Goal: Task Accomplishment & Management: Use online tool/utility

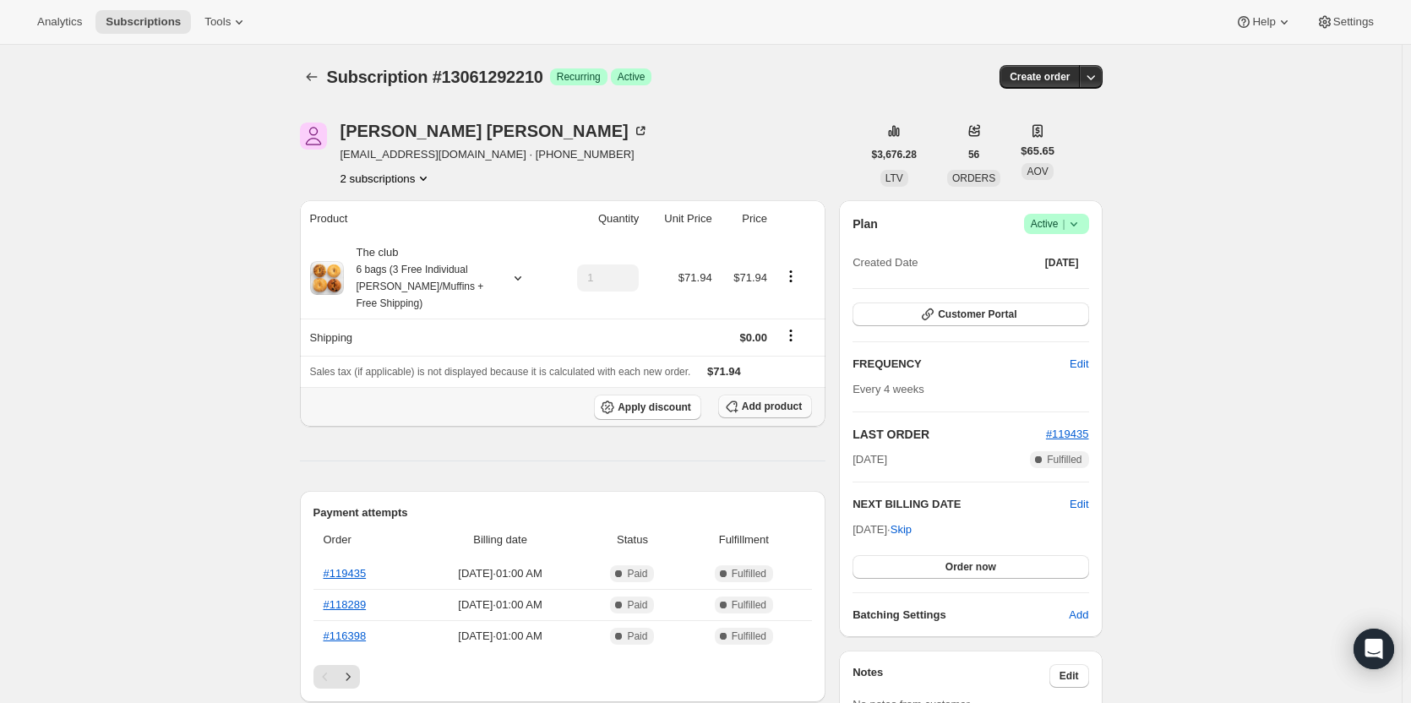
click at [759, 409] on span "Add product" at bounding box center [772, 407] width 60 height 14
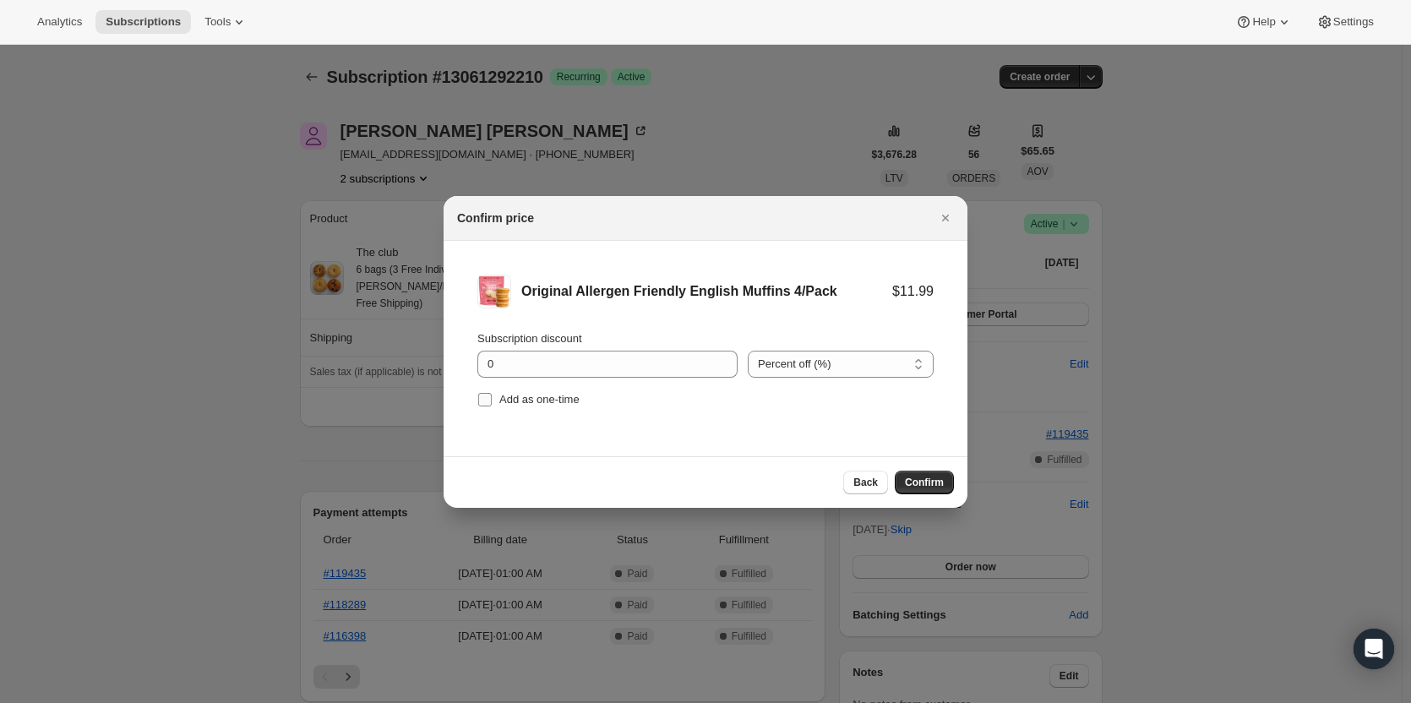
click at [500, 394] on span "Add as one-time" at bounding box center [539, 399] width 80 height 13
click at [492, 394] on input "Add as one-time" at bounding box center [485, 400] width 14 height 14
checkbox input "true"
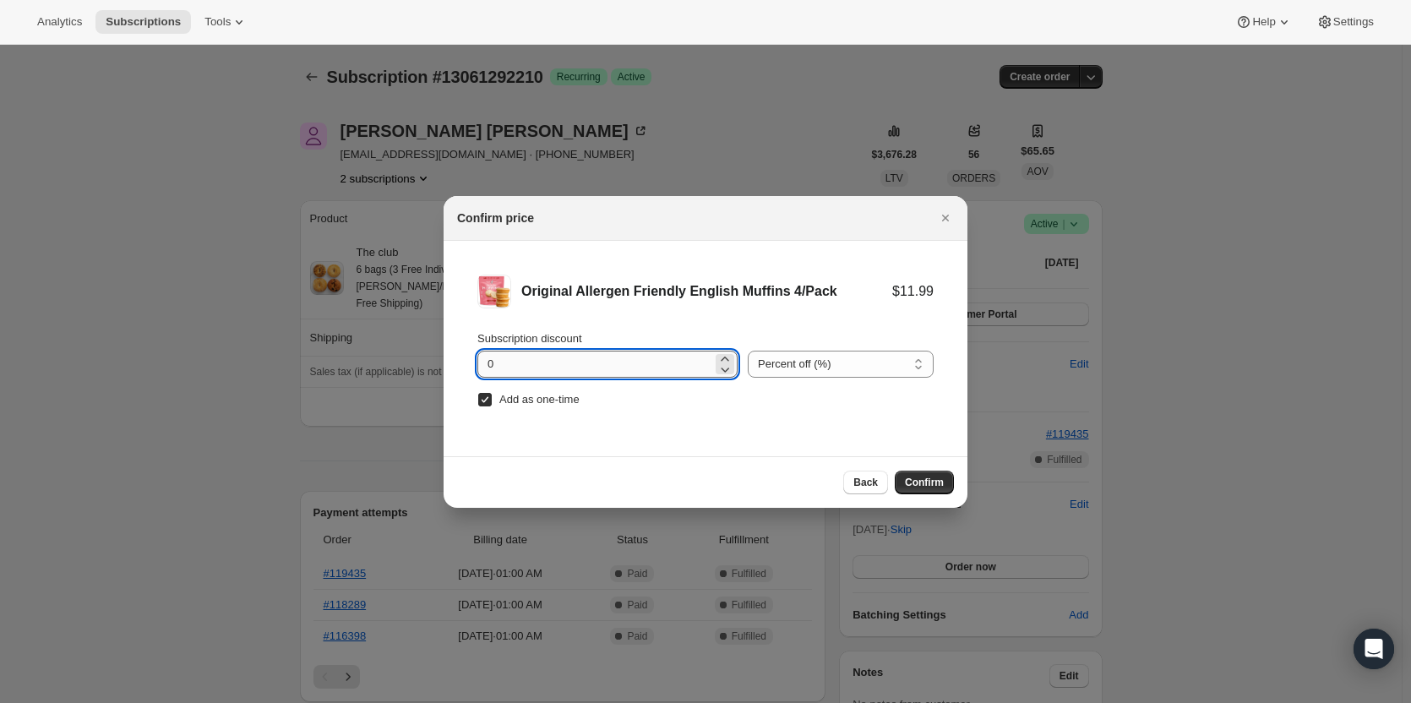
click at [658, 358] on input "0" at bounding box center [595, 364] width 235 height 27
type input "100"
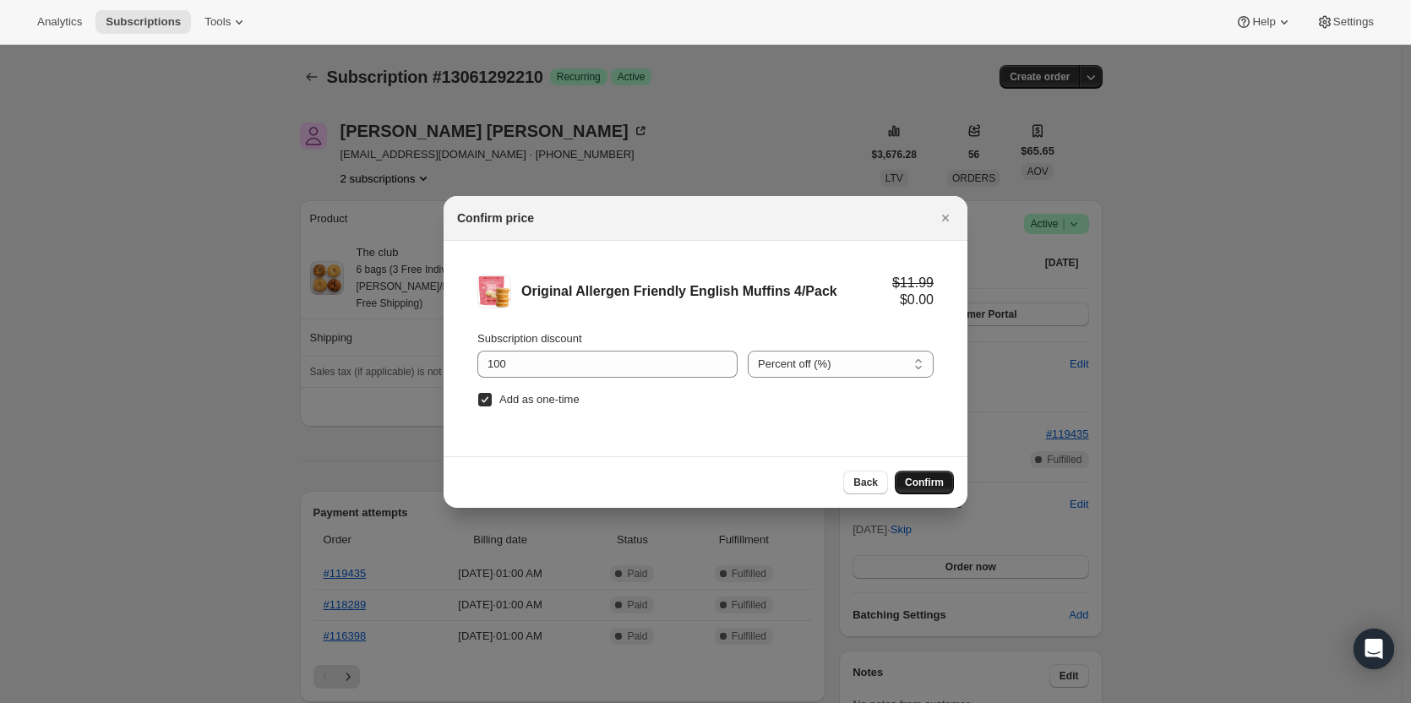
click at [931, 486] on span "Confirm" at bounding box center [924, 483] width 39 height 14
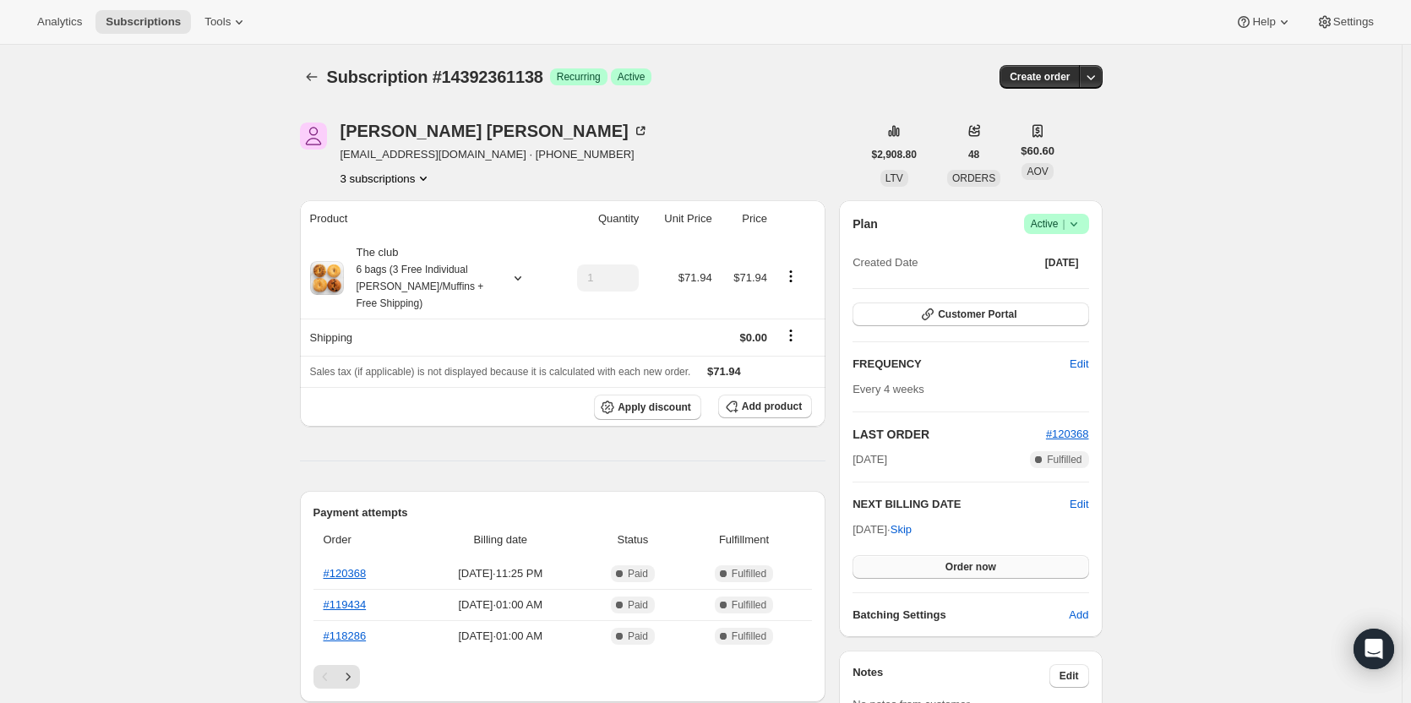
click at [962, 567] on span "Order now" at bounding box center [971, 567] width 51 height 14
click at [962, 567] on span "Click to confirm" at bounding box center [970, 567] width 77 height 14
click at [740, 410] on icon "button" at bounding box center [731, 406] width 17 height 17
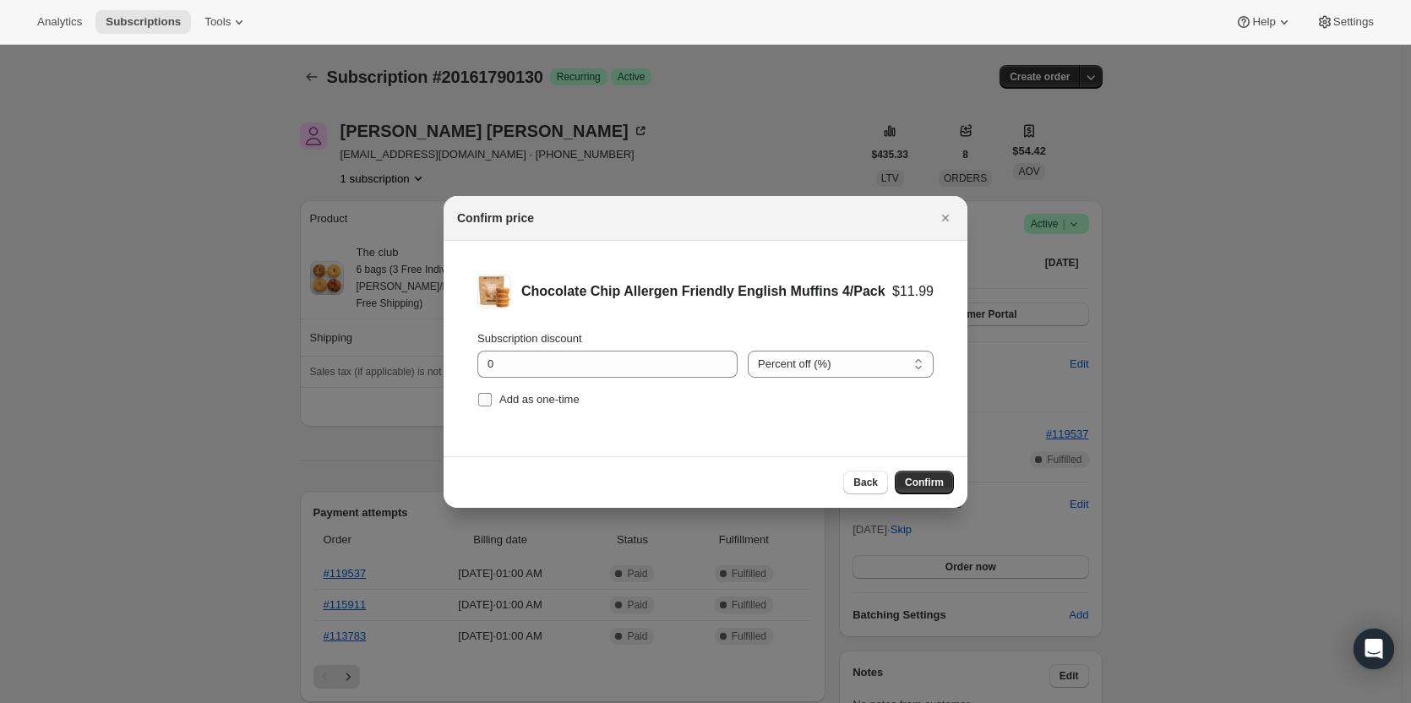
click at [538, 400] on span "Add as one-time" at bounding box center [539, 399] width 80 height 13
click at [492, 400] on input "Add as one-time" at bounding box center [485, 400] width 14 height 14
checkbox input "true"
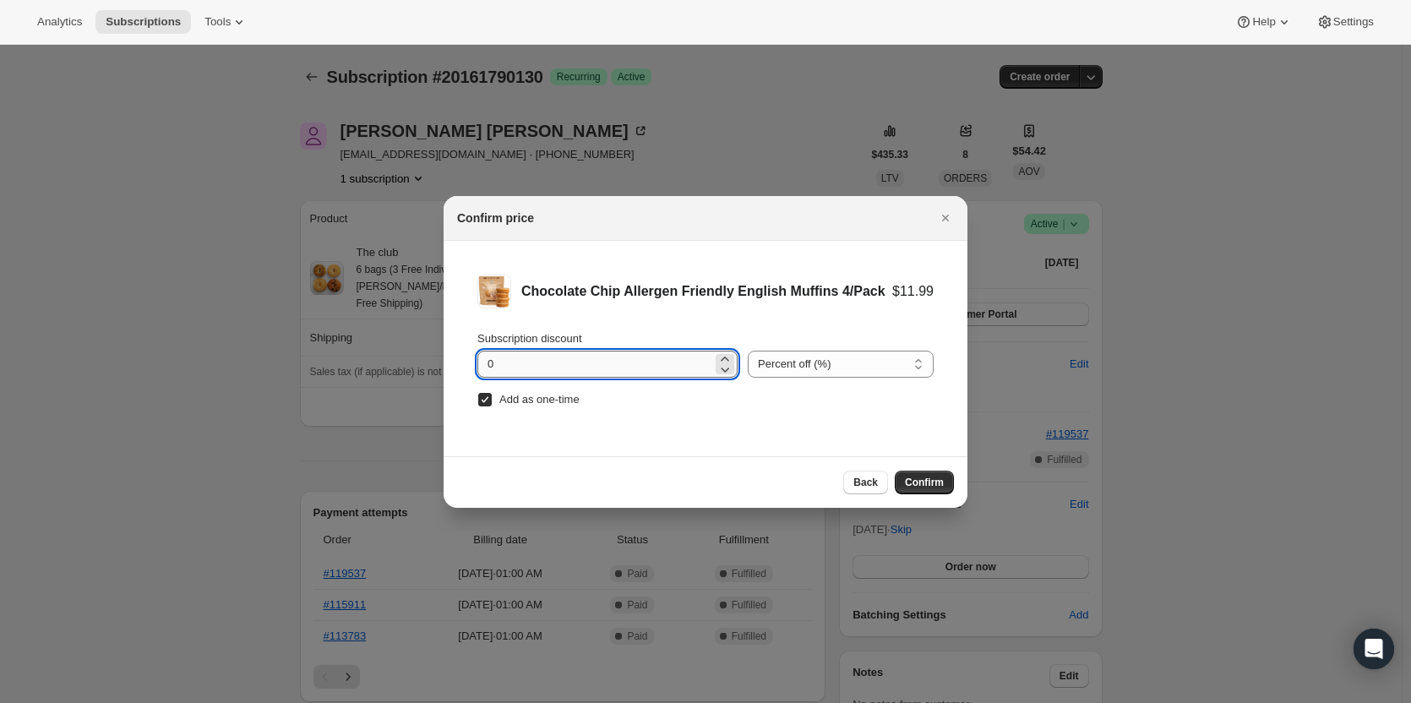
drag, startPoint x: 611, startPoint y: 366, endPoint x: 660, endPoint y: 366, distance: 49.0
click at [613, 366] on input "0" at bounding box center [595, 364] width 235 height 27
click at [614, 364] on input "0" at bounding box center [595, 364] width 235 height 27
type input "0"
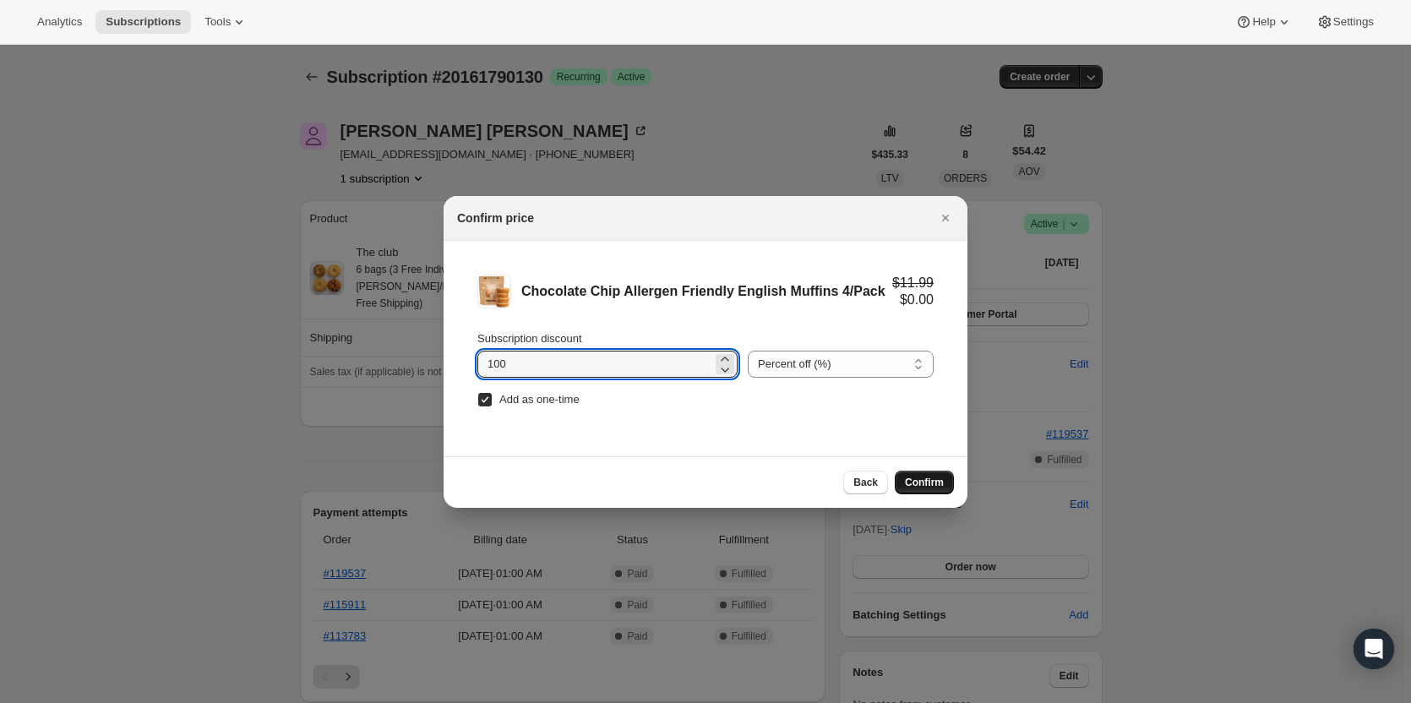
type input "100"
click at [925, 482] on span "Confirm" at bounding box center [924, 483] width 39 height 14
